Goal: Feedback & Contribution: Leave review/rating

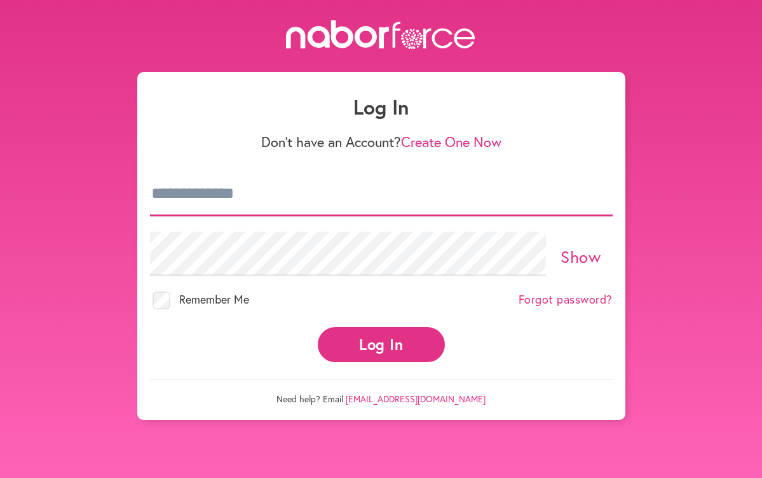
click at [429, 205] on input "email" at bounding box center [381, 194] width 463 height 45
type input "**********"
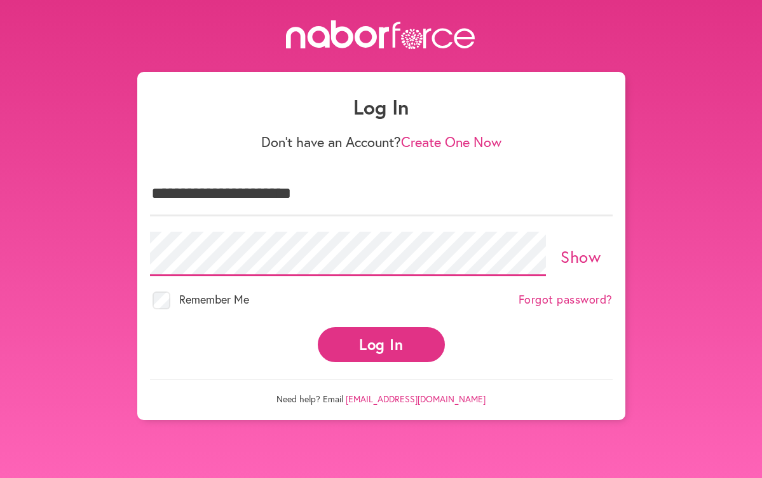
click at [318, 327] on button "Log In" at bounding box center [381, 344] width 127 height 35
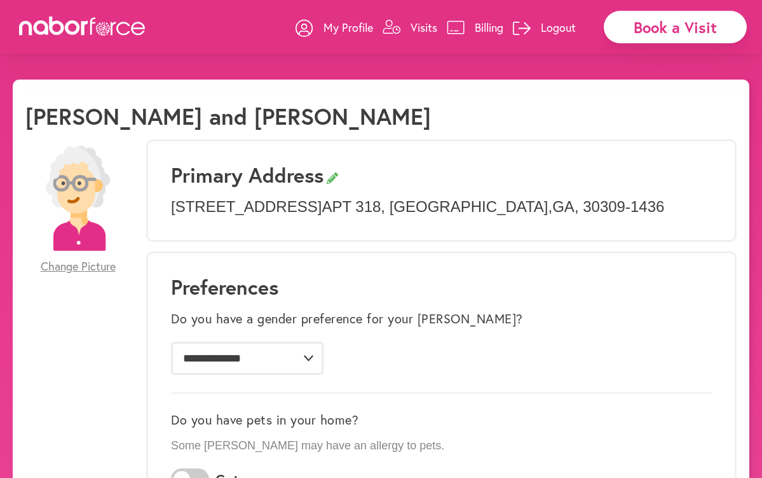
click at [422, 27] on p "Visits" at bounding box center [424, 27] width 27 height 15
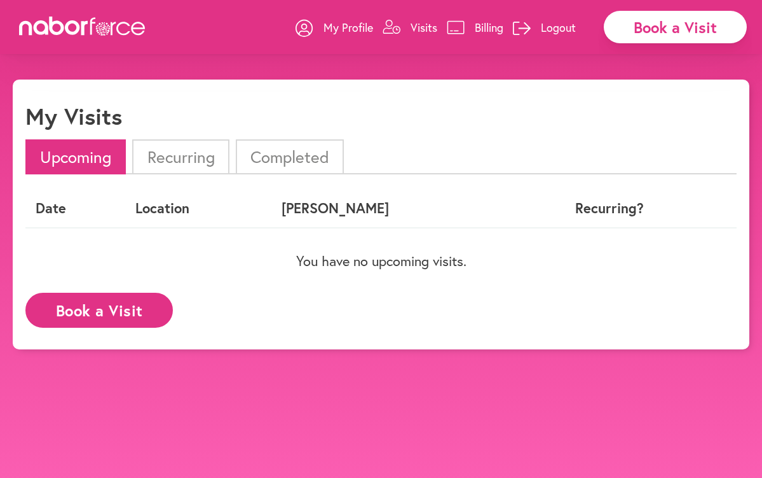
click at [276, 146] on li "Completed" at bounding box center [290, 156] width 108 height 35
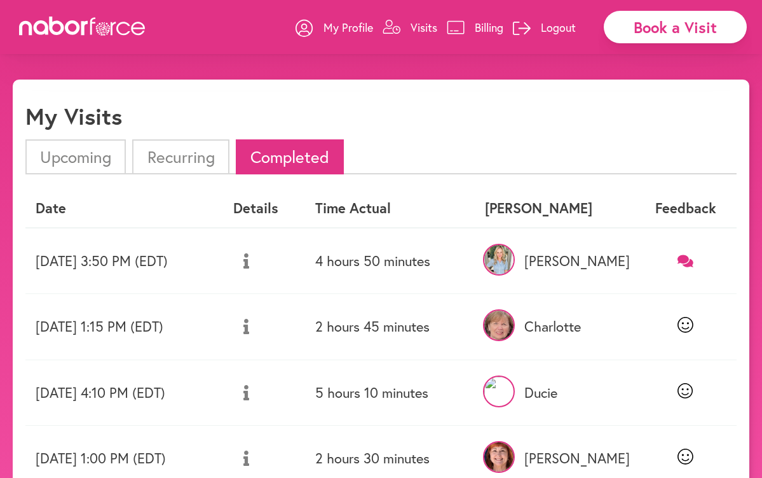
click at [686, 260] on icon at bounding box center [686, 260] width 16 height 12
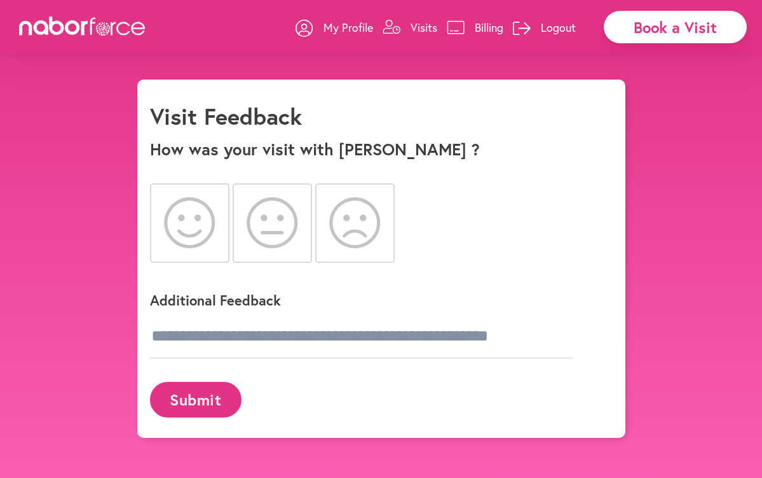
click at [195, 226] on icon at bounding box center [190, 222] width 52 height 51
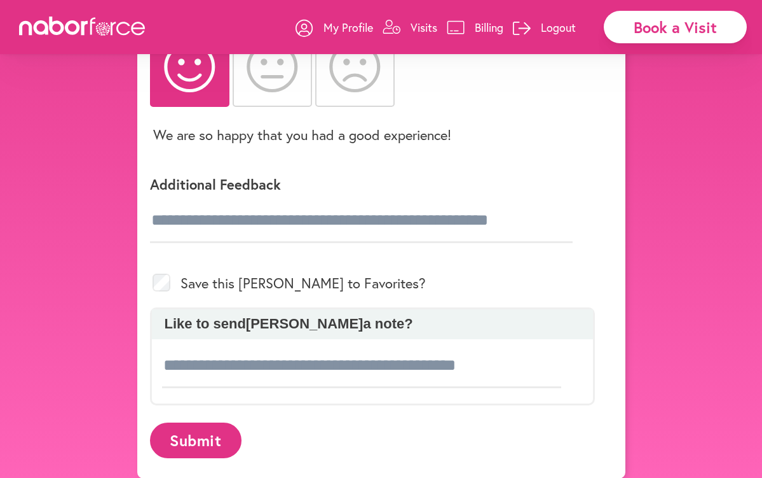
scroll to position [161, 0]
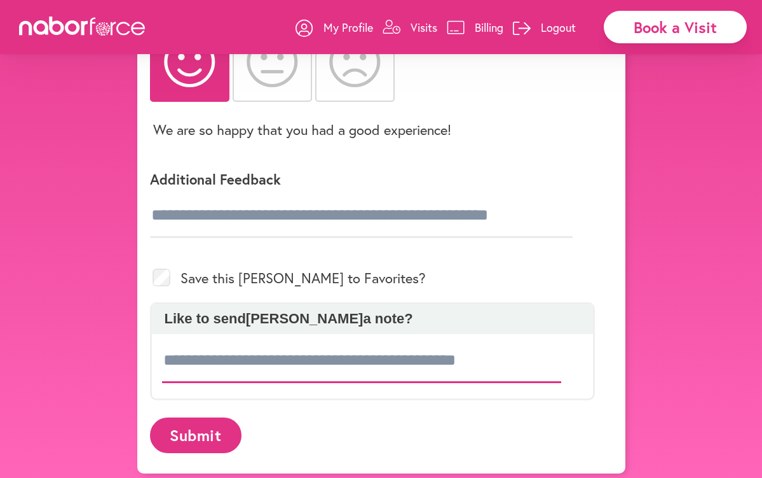
click at [211, 362] on input at bounding box center [362, 360] width 400 height 45
type input "**********"
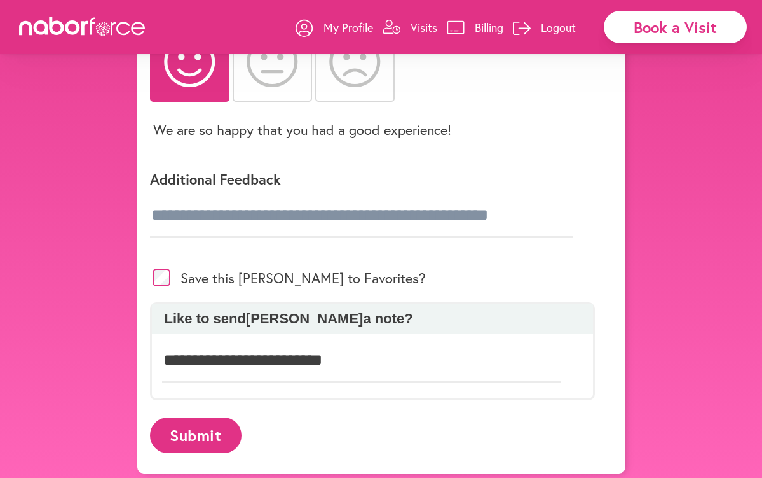
click at [189, 435] on button "Submit" at bounding box center [196, 434] width 92 height 35
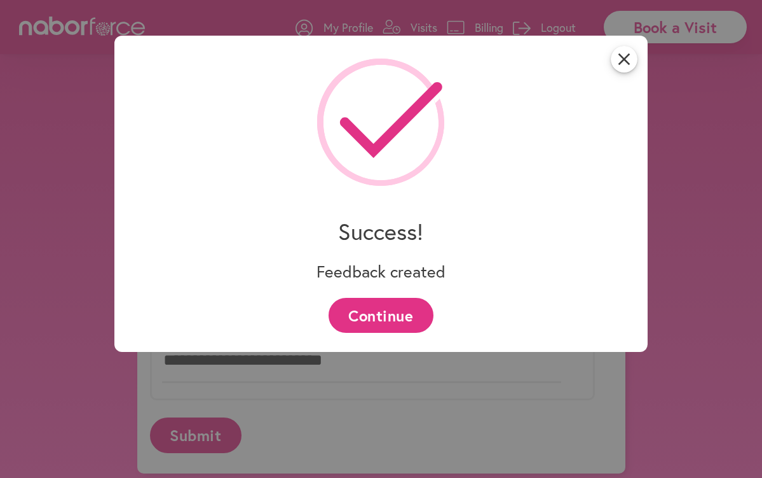
click at [378, 304] on button "Continue" at bounding box center [381, 315] width 105 height 35
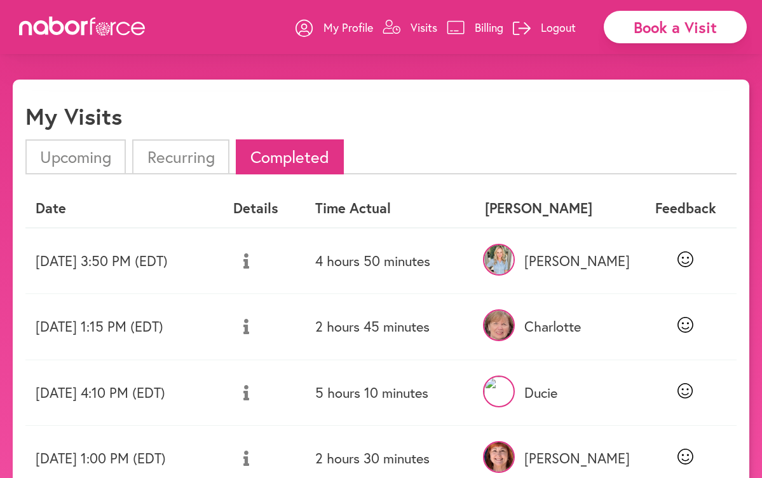
click at [515, 257] on img at bounding box center [499, 260] width 32 height 32
click at [559, 28] on p "Logout" at bounding box center [558, 27] width 35 height 15
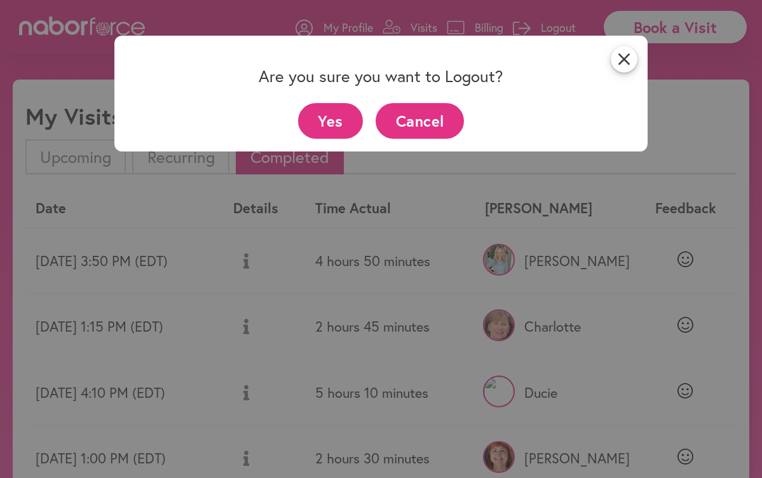
click at [341, 123] on button "Yes" at bounding box center [330, 120] width 65 height 35
